Goal: Task Accomplishment & Management: Use online tool/utility

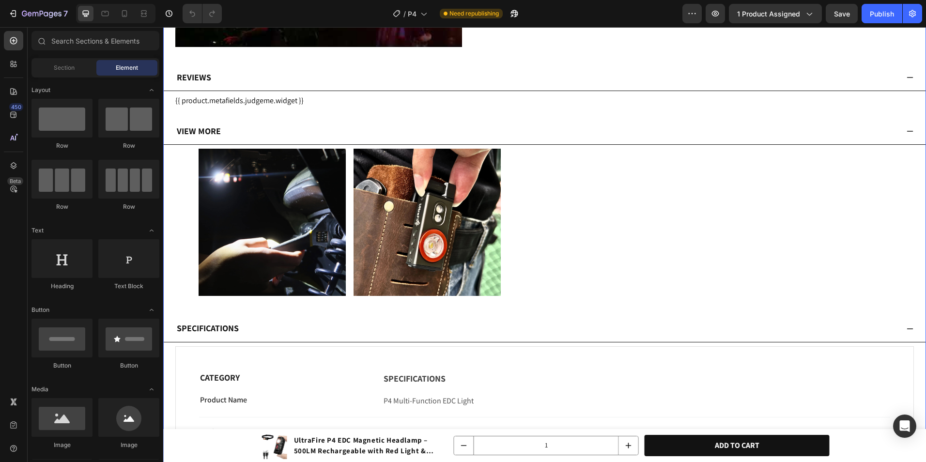
scroll to position [2760, 0]
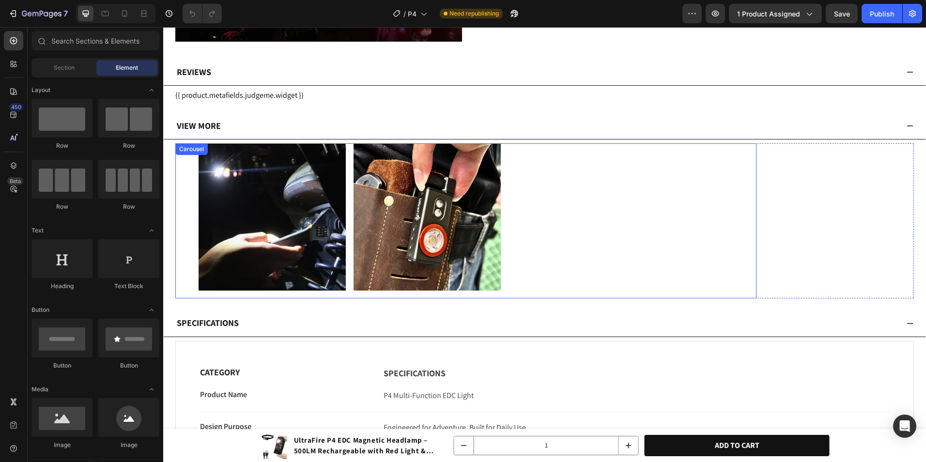
click at [349, 212] on div "Image Image" at bounding box center [466, 216] width 535 height 147
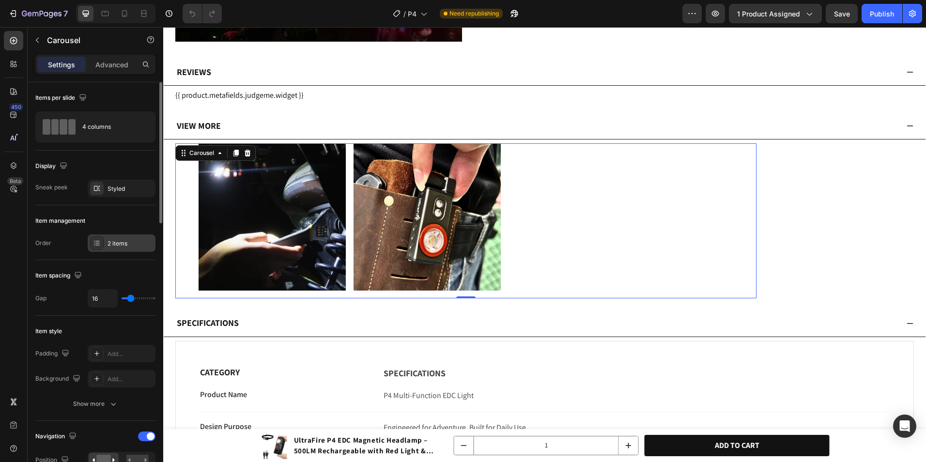
click at [125, 239] on div "2 items" at bounding box center [130, 243] width 46 height 9
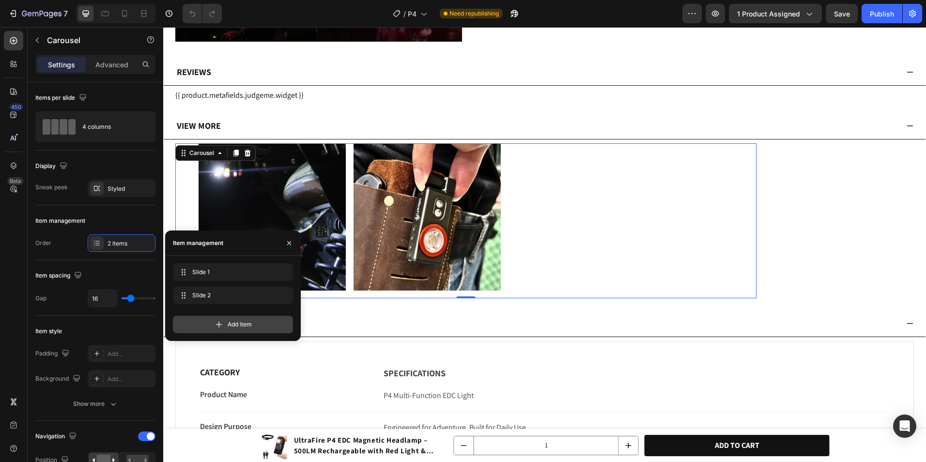
click at [263, 319] on div "Add item" at bounding box center [233, 324] width 120 height 17
click at [272, 274] on icon "button" at bounding box center [269, 272] width 8 height 8
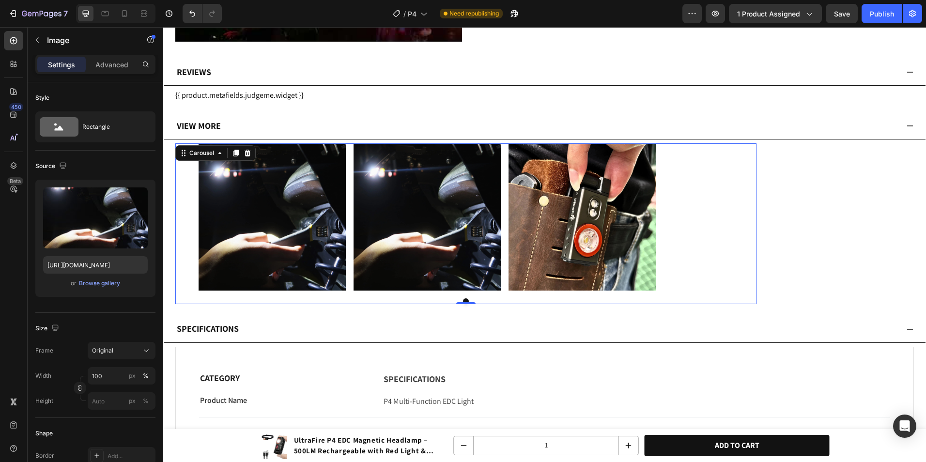
click at [296, 189] on img at bounding box center [272, 216] width 147 height 147
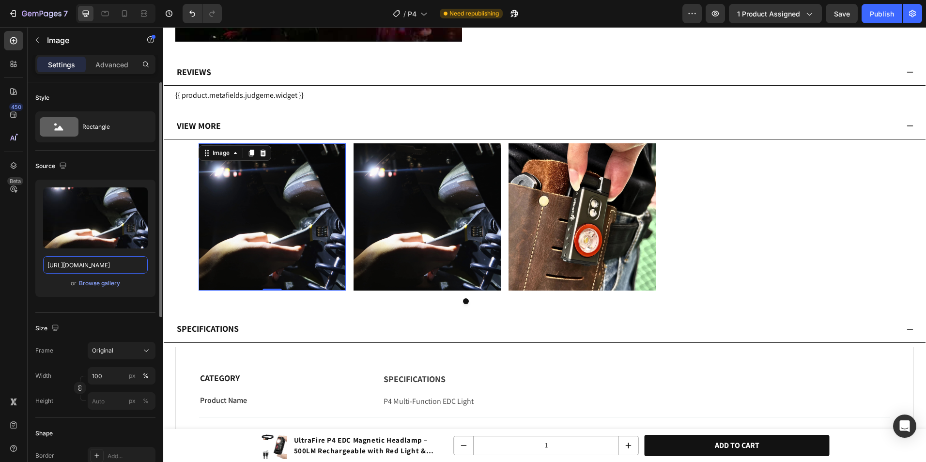
click at [93, 261] on input "[URL][DOMAIN_NAME]" at bounding box center [95, 264] width 105 height 17
paste input ".webp?v=175903337"
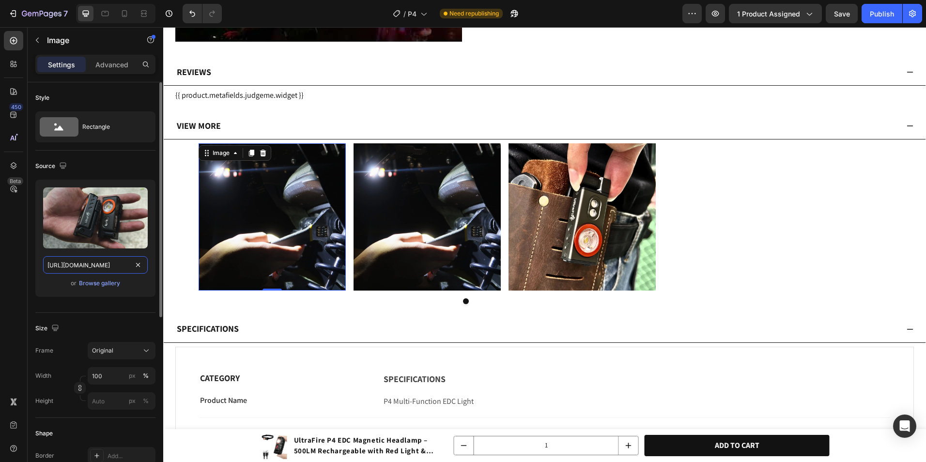
scroll to position [0, 165]
type input "[URL][DOMAIN_NAME]"
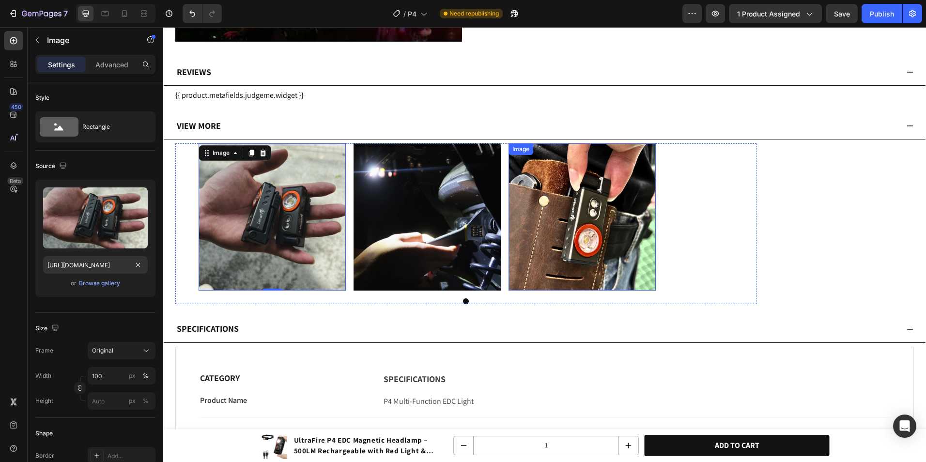
click at [526, 276] on img at bounding box center [581, 216] width 147 height 147
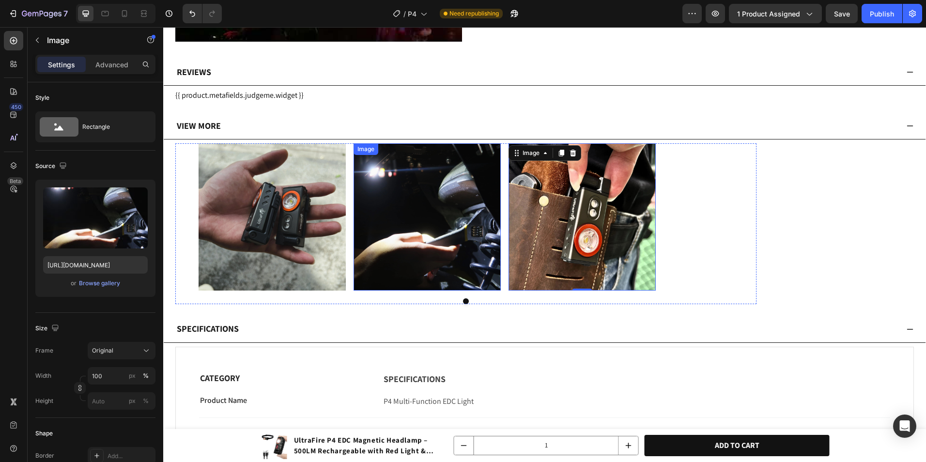
click at [479, 257] on img at bounding box center [426, 216] width 147 height 147
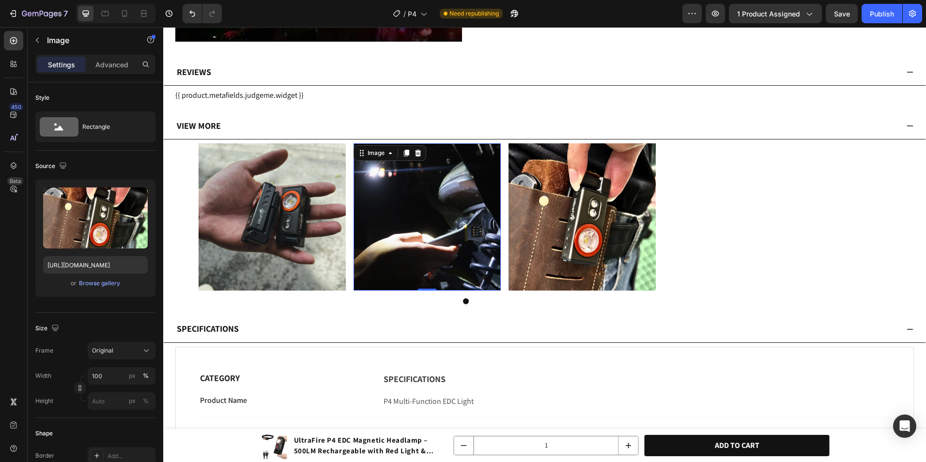
click at [529, 189] on img at bounding box center [581, 216] width 147 height 147
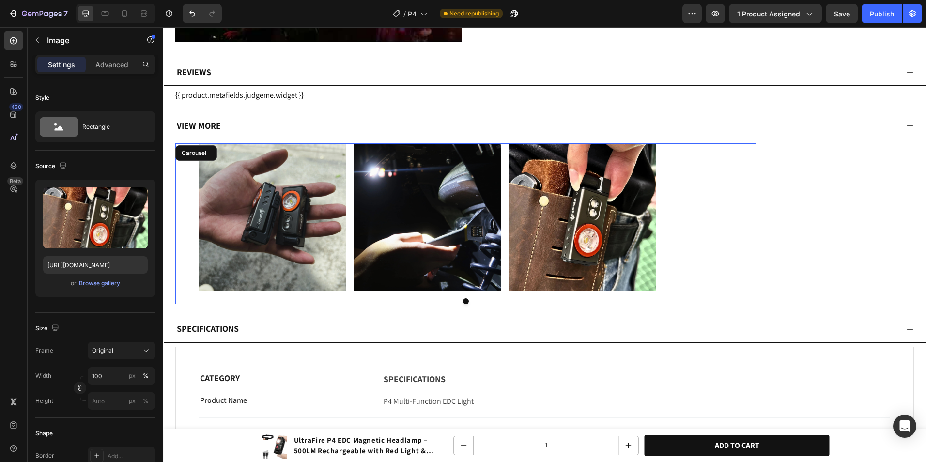
click at [504, 183] on div "Image Image Image 0" at bounding box center [466, 216] width 535 height 147
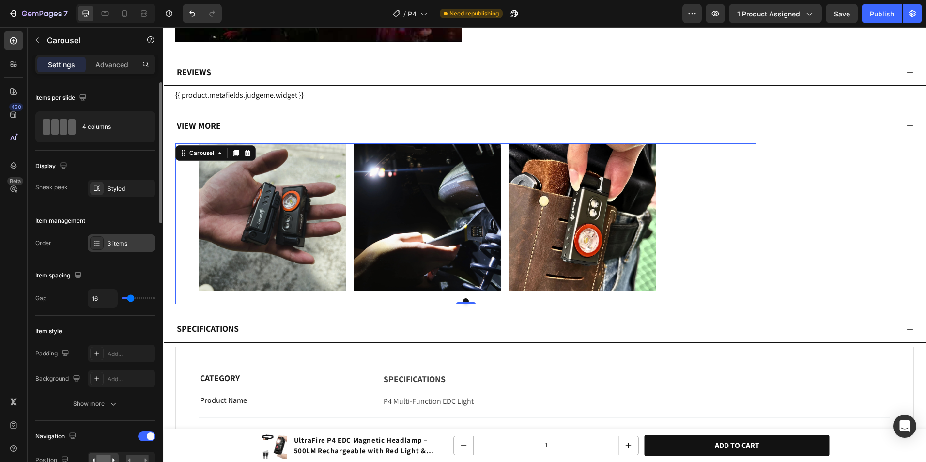
click at [117, 243] on div "3 items" at bounding box center [130, 243] width 46 height 9
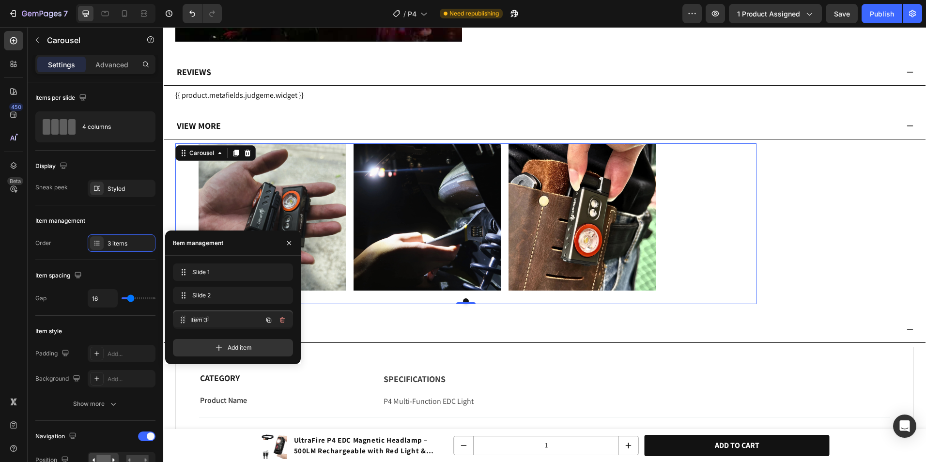
drag, startPoint x: 205, startPoint y: 289, endPoint x: 205, endPoint y: 314, distance: 24.7
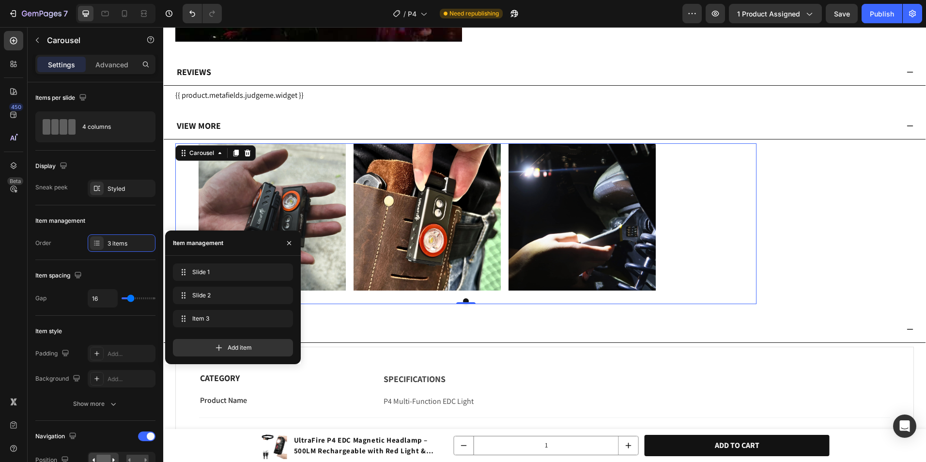
click at [706, 229] on div "Image Image Image" at bounding box center [466, 216] width 535 height 147
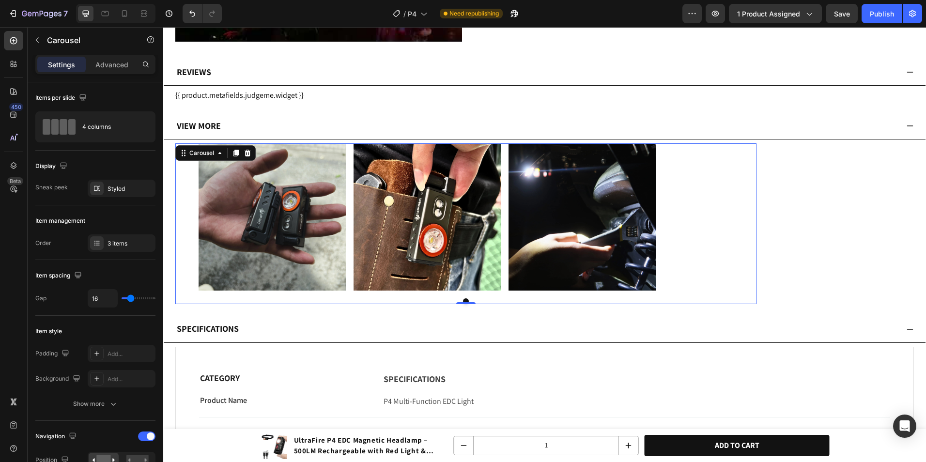
click at [468, 300] on button "Dot" at bounding box center [466, 301] width 6 height 6
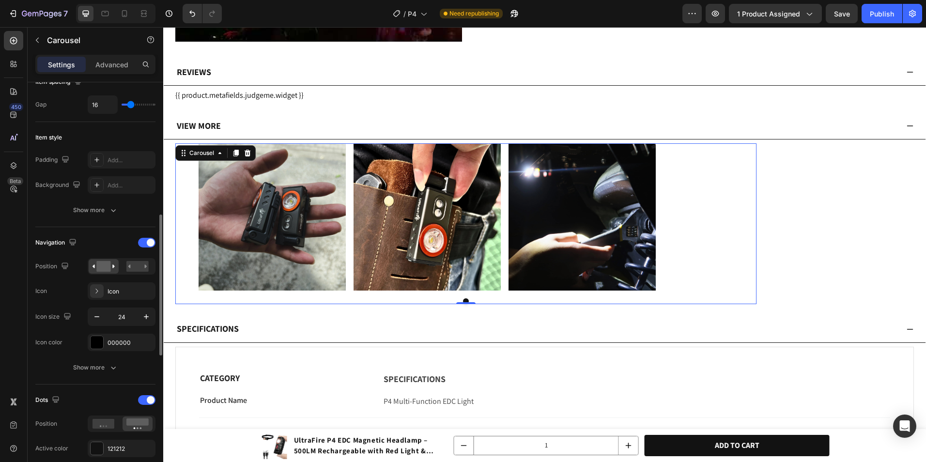
scroll to position [242, 0]
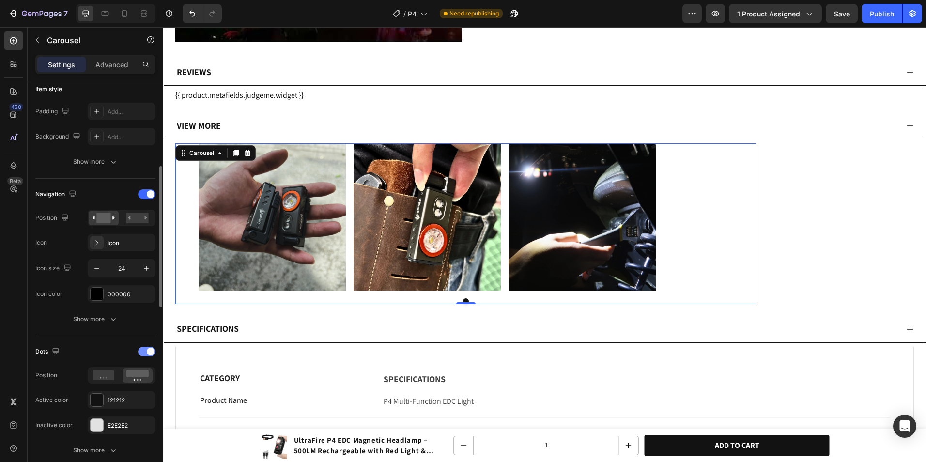
click at [142, 356] on div at bounding box center [146, 352] width 17 height 10
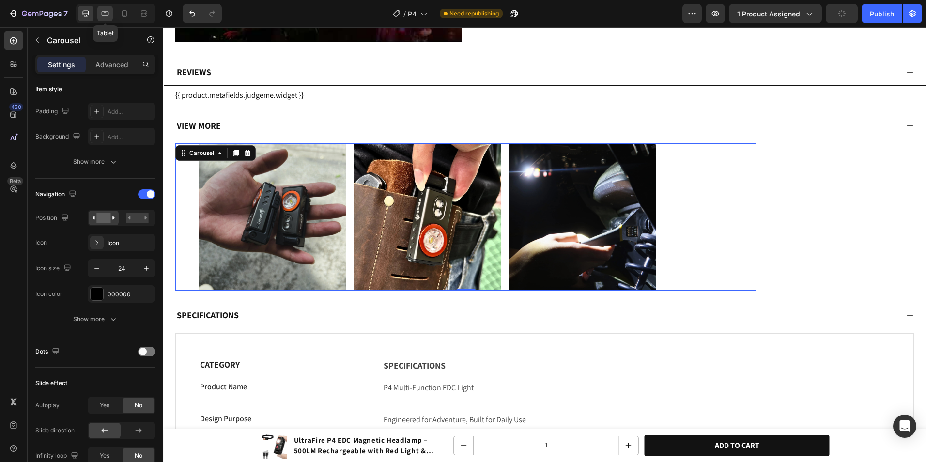
click at [110, 13] on icon at bounding box center [105, 14] width 10 height 10
type input "100%"
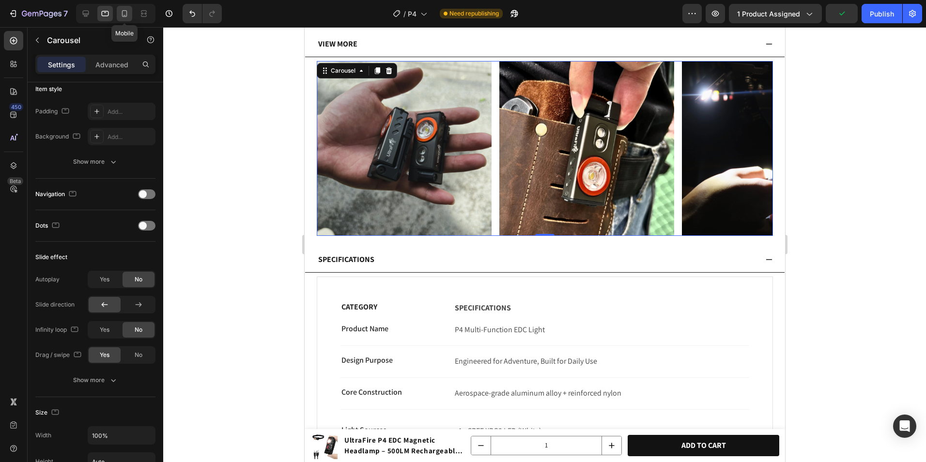
click at [121, 14] on icon at bounding box center [125, 14] width 10 height 10
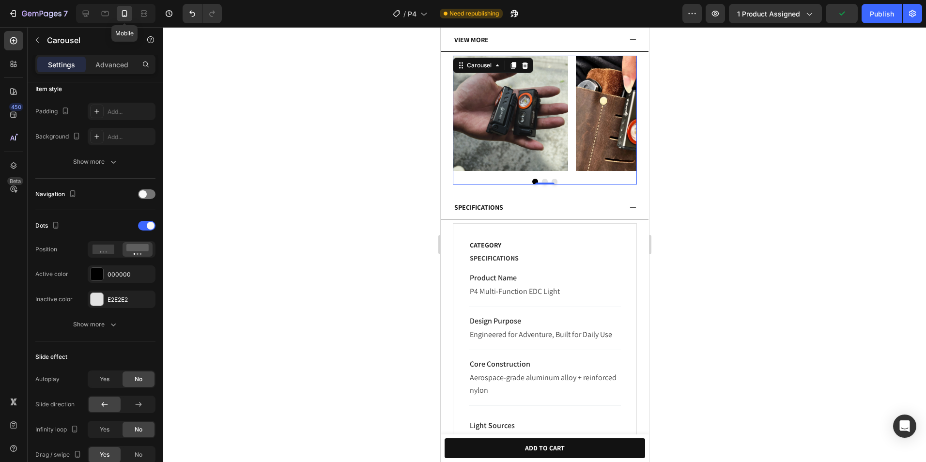
scroll to position [2770, 0]
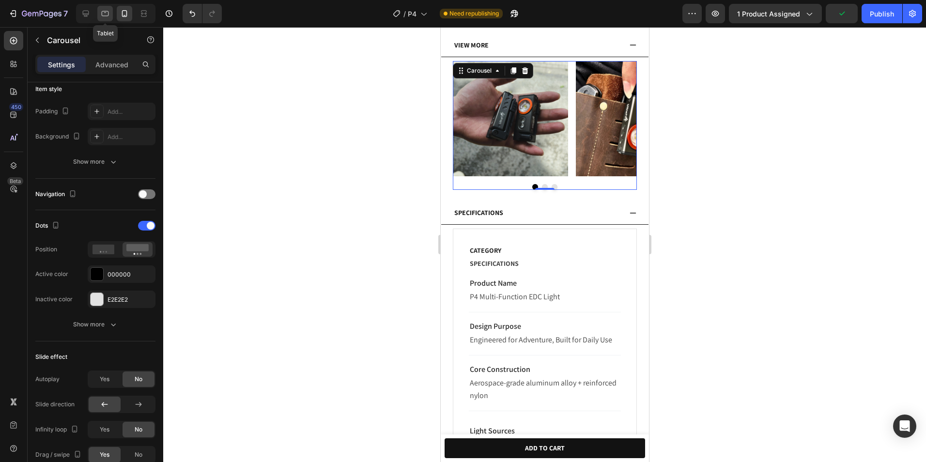
click at [107, 13] on icon at bounding box center [105, 14] width 10 height 10
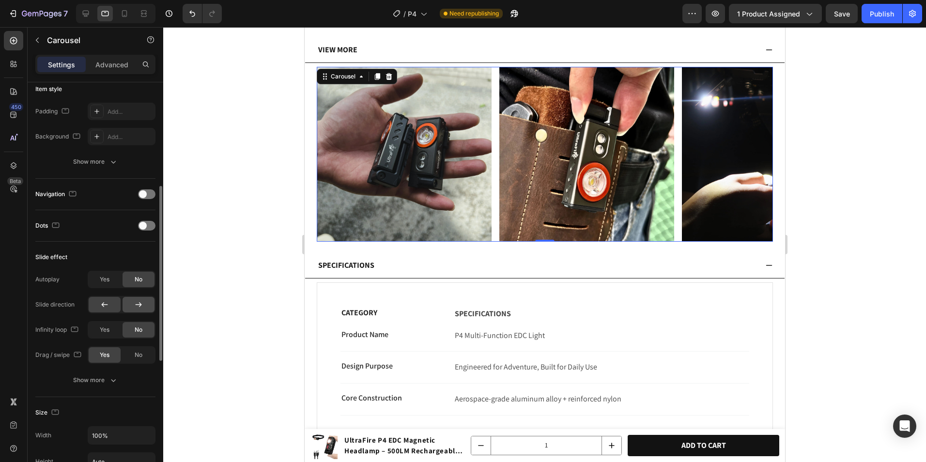
scroll to position [2800, 0]
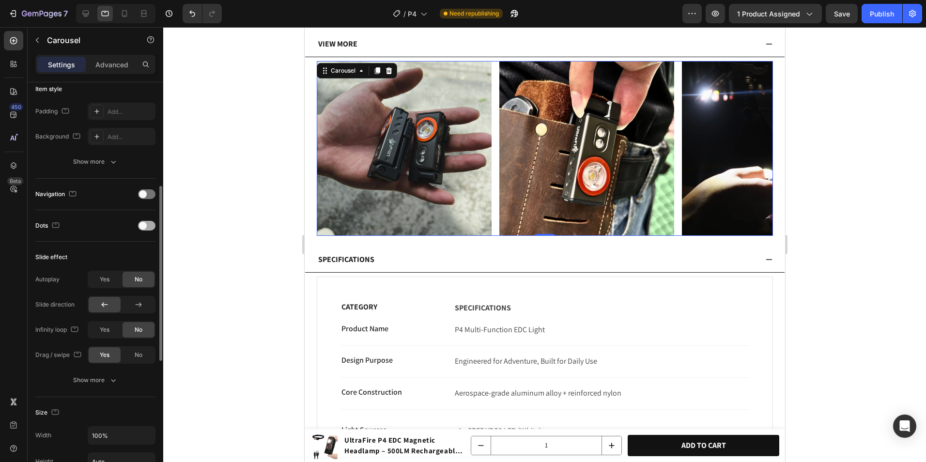
click at [146, 221] on div at bounding box center [146, 226] width 17 height 10
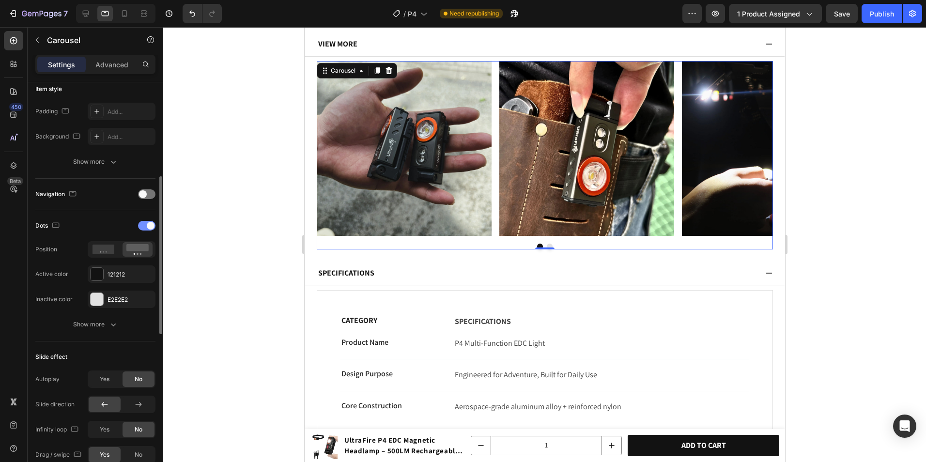
click at [146, 221] on div at bounding box center [146, 226] width 17 height 10
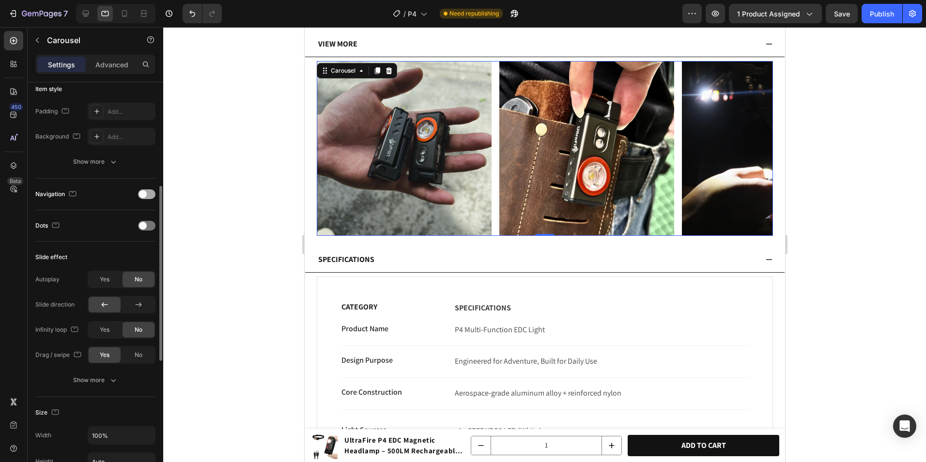
click at [152, 197] on div at bounding box center [146, 194] width 17 height 10
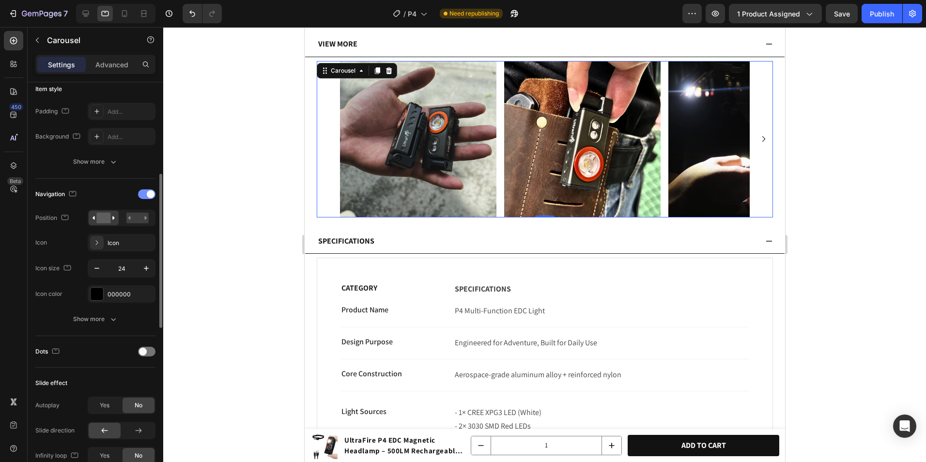
click at [152, 195] on span at bounding box center [151, 194] width 8 height 8
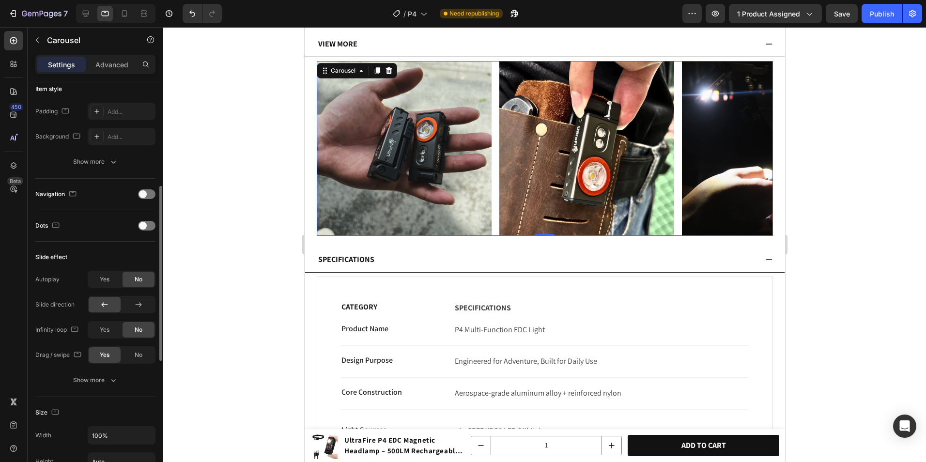
click at [145, 220] on div "Dots" at bounding box center [95, 225] width 120 height 15
click at [145, 224] on span at bounding box center [143, 226] width 8 height 8
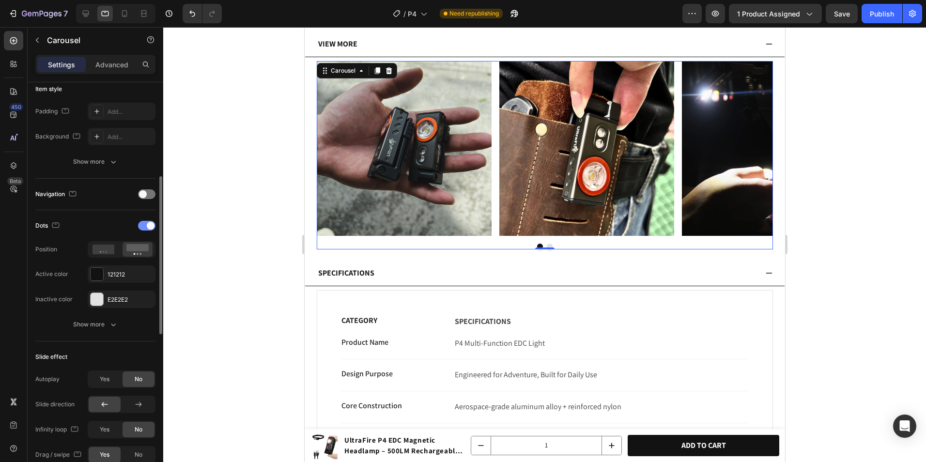
click at [145, 224] on div at bounding box center [146, 226] width 17 height 10
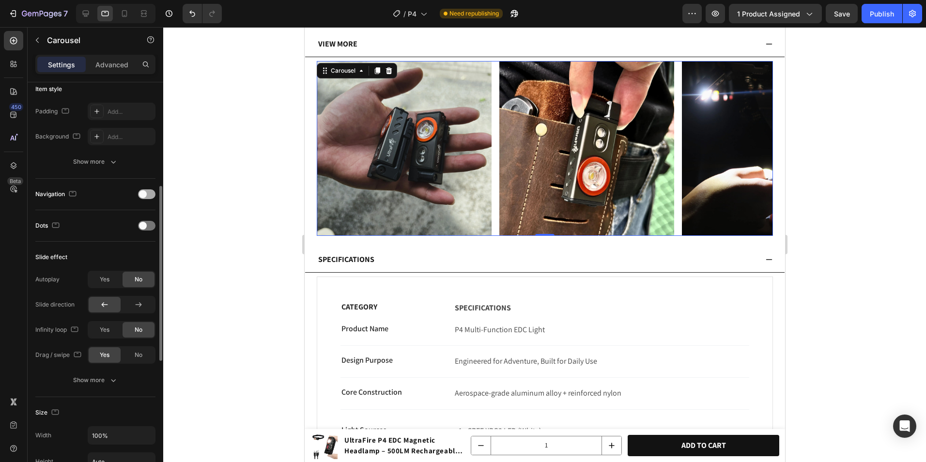
click at [152, 195] on div at bounding box center [146, 194] width 17 height 10
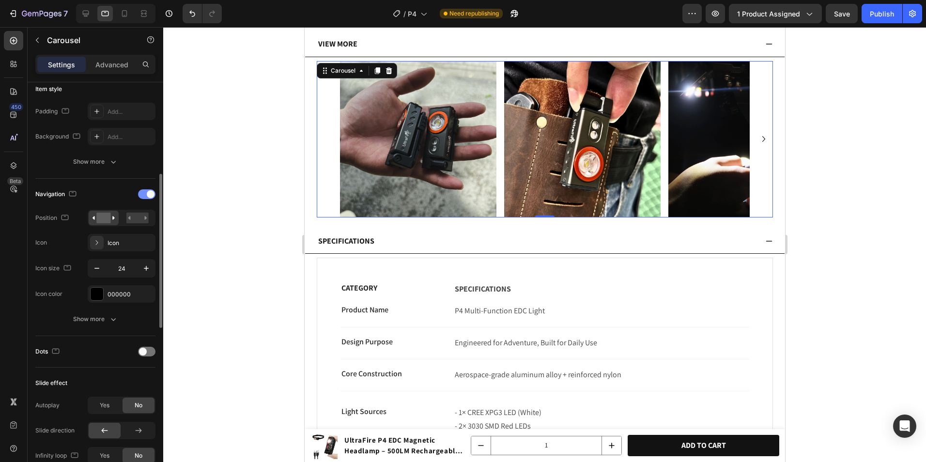
click at [152, 195] on span at bounding box center [151, 194] width 8 height 8
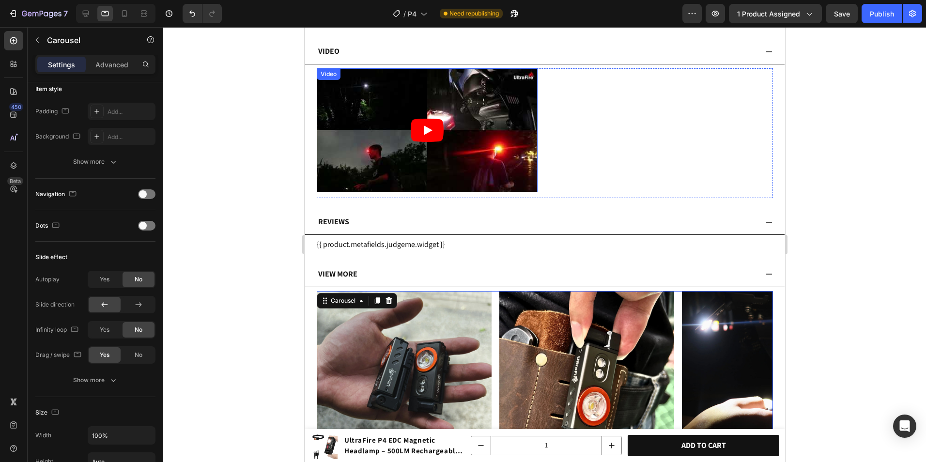
scroll to position [2558, 0]
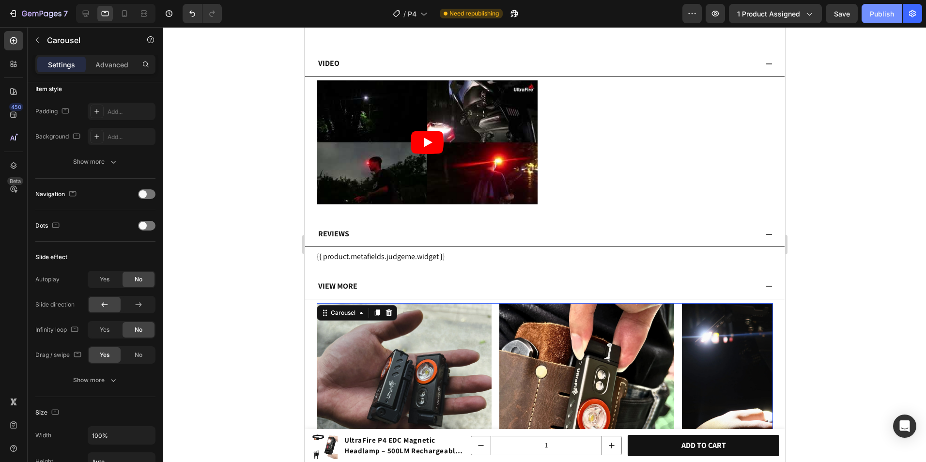
click at [887, 18] on div "Publish" at bounding box center [882, 14] width 24 height 10
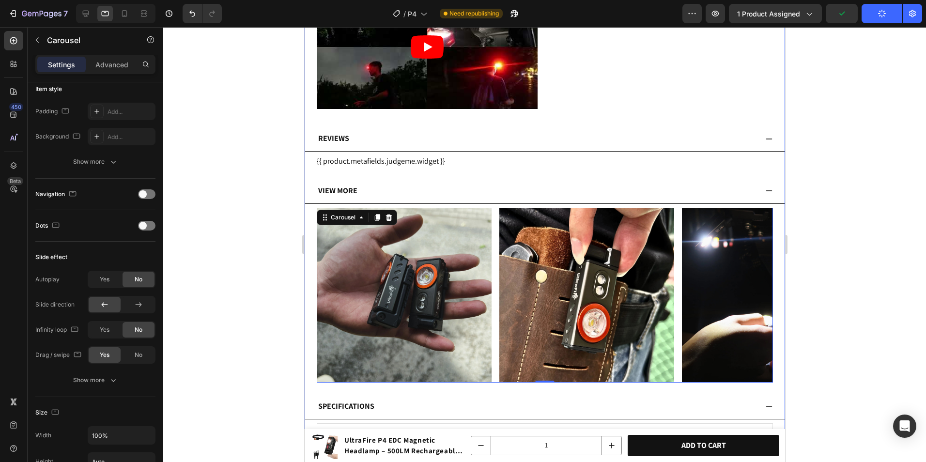
scroll to position [2655, 0]
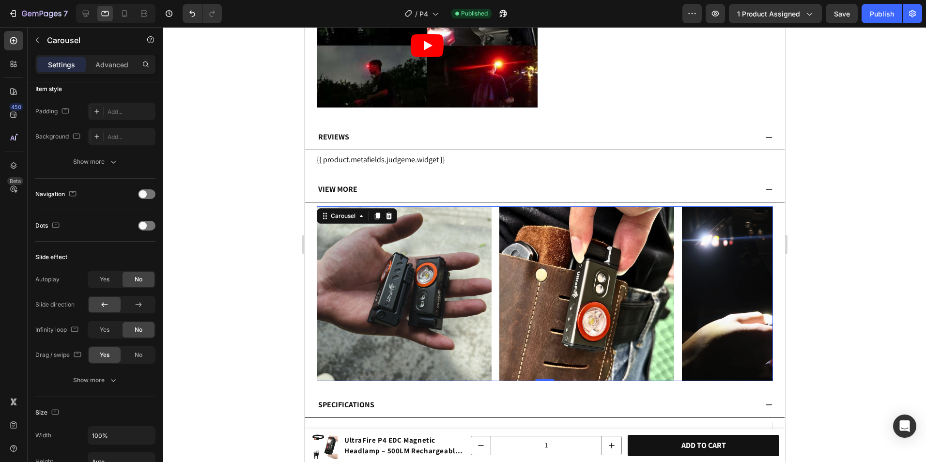
click at [494, 232] on div "Image Image Image" at bounding box center [544, 293] width 456 height 175
click at [397, 244] on img at bounding box center [403, 293] width 175 height 175
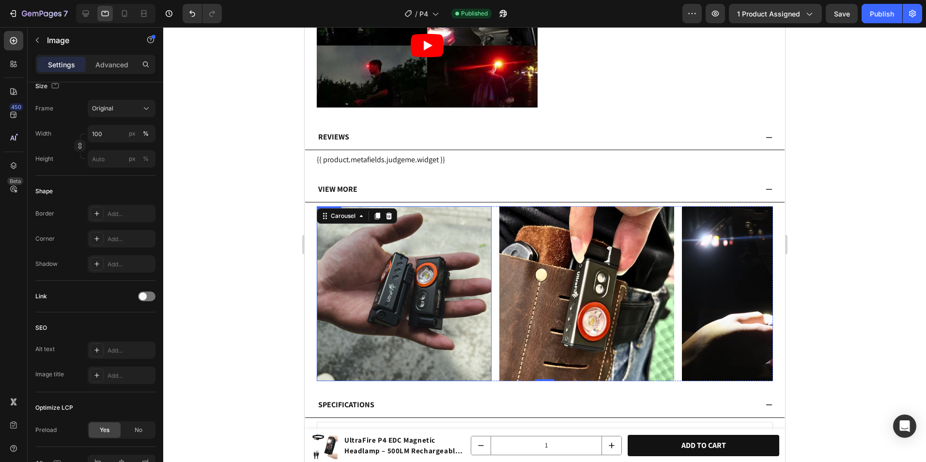
scroll to position [0, 0]
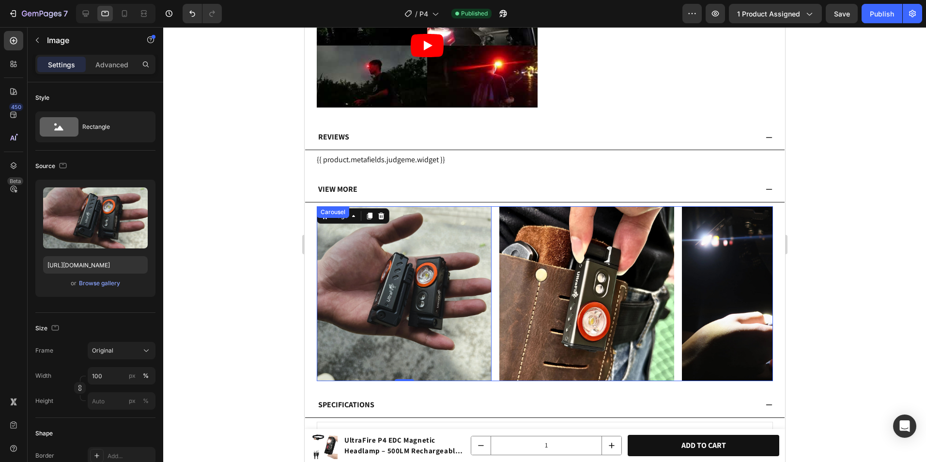
click at [493, 241] on div "Image 0 Image Image" at bounding box center [544, 293] width 456 height 175
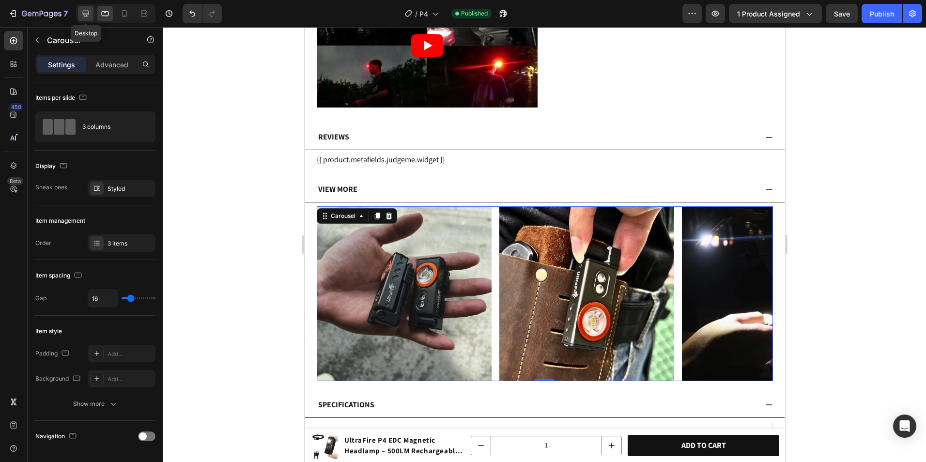
click at [89, 10] on icon at bounding box center [86, 14] width 10 height 10
type input "1200"
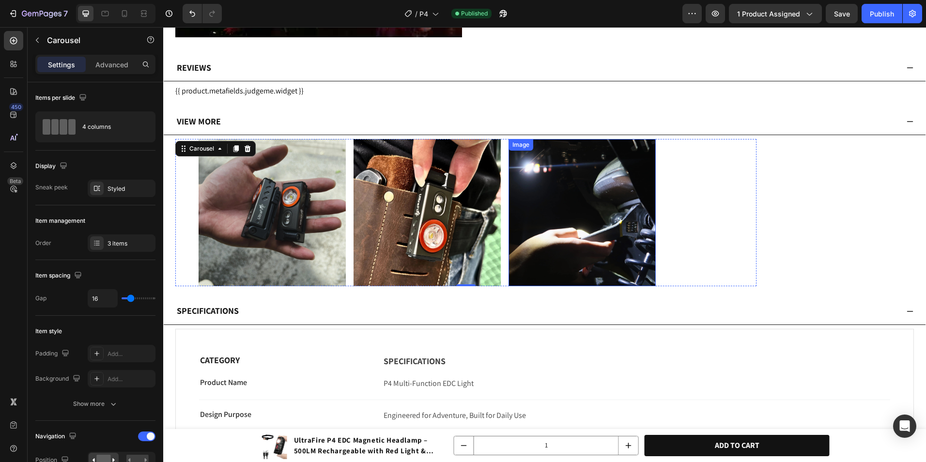
scroll to position [2842, 0]
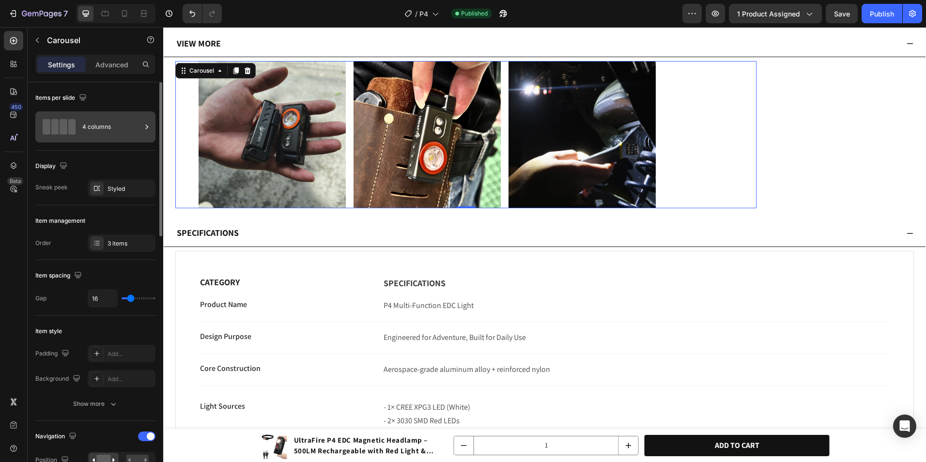
drag, startPoint x: 125, startPoint y: 135, endPoint x: 163, endPoint y: 147, distance: 39.7
click at [125, 133] on div "4 columns" at bounding box center [111, 127] width 59 height 22
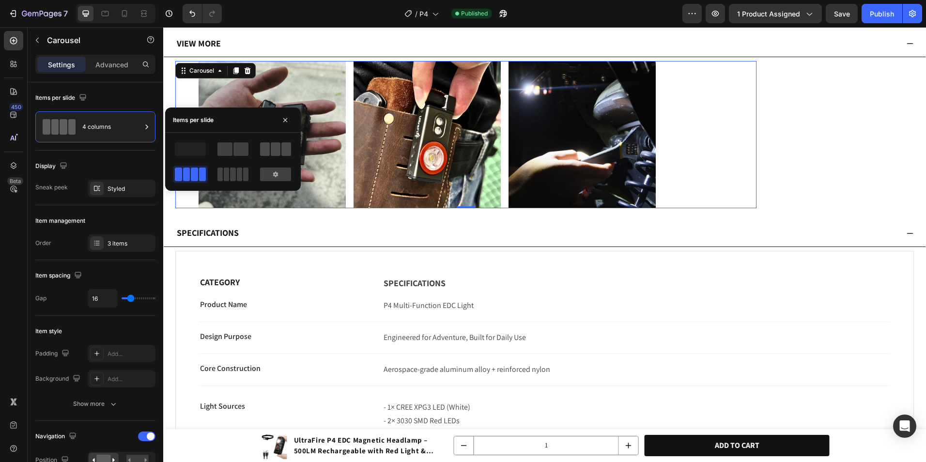
click at [281, 149] on span at bounding box center [286, 149] width 10 height 14
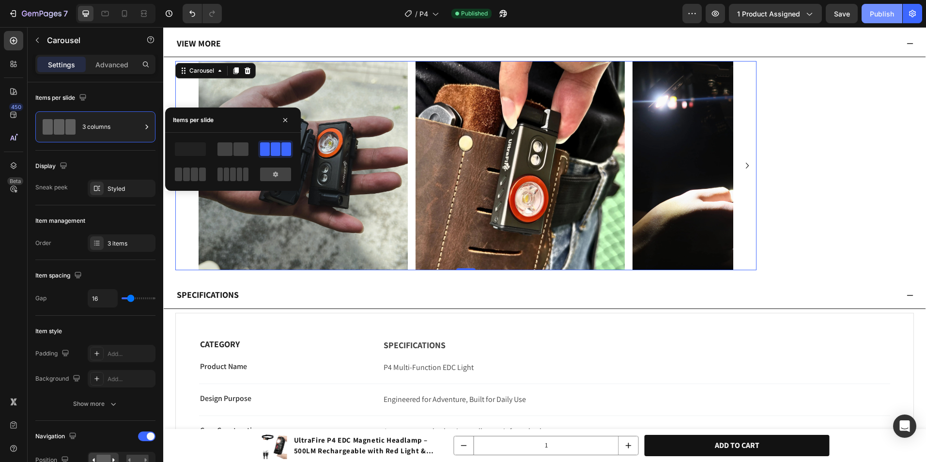
click at [886, 14] on div "Publish" at bounding box center [882, 14] width 24 height 10
